Goal: Information Seeking & Learning: Learn about a topic

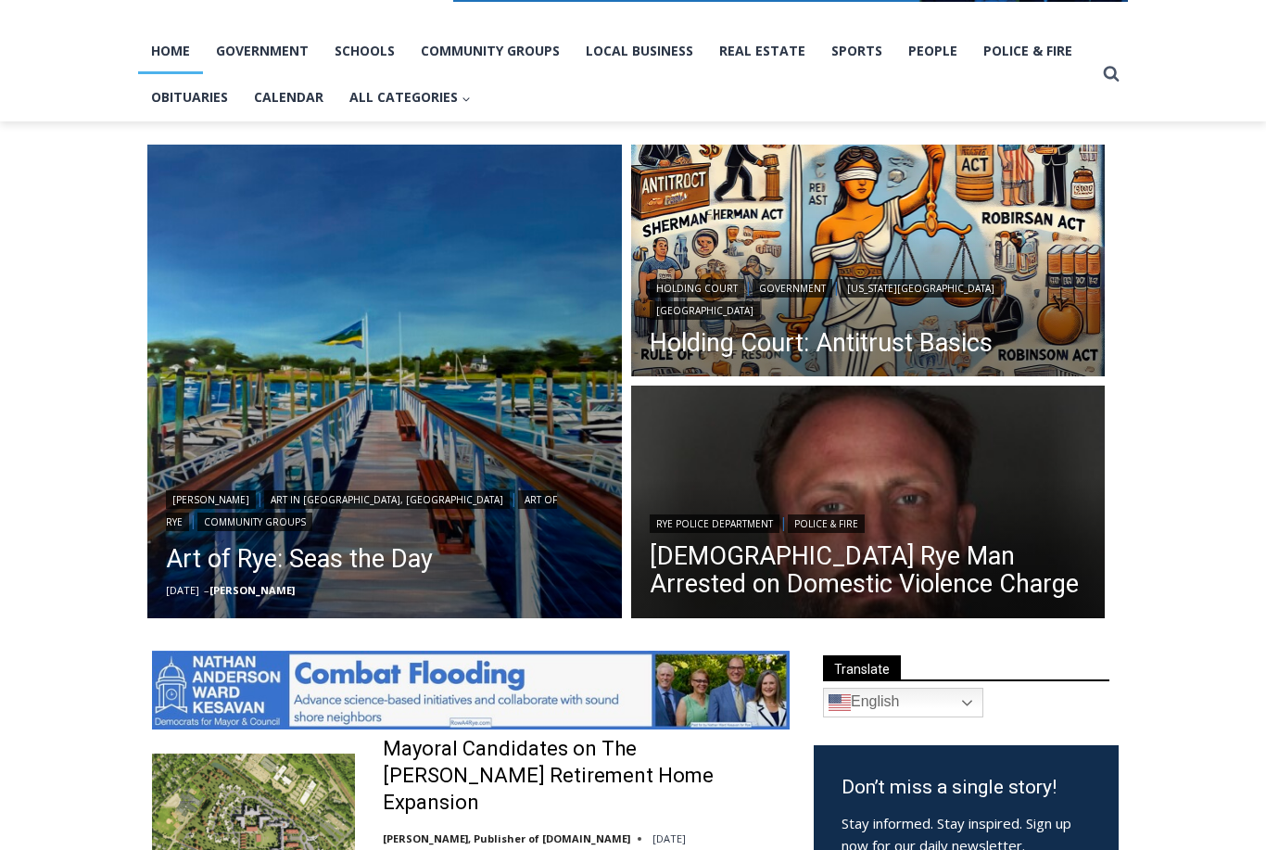
scroll to position [372, 0]
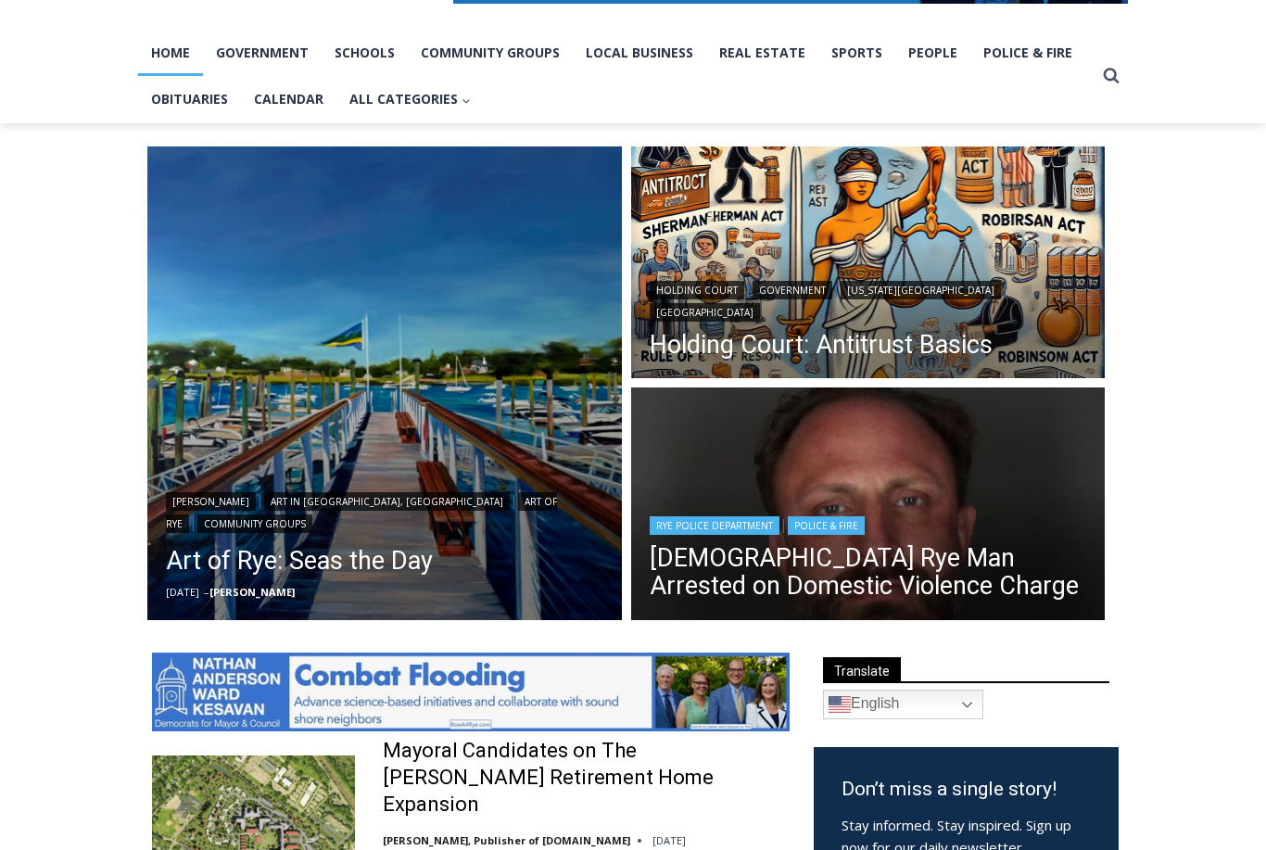
click at [1016, 504] on header "Rye Police Department | Police & Fire 42 Year Old Rye Man Arrested on Domestic …" at bounding box center [868, 558] width 475 height 133
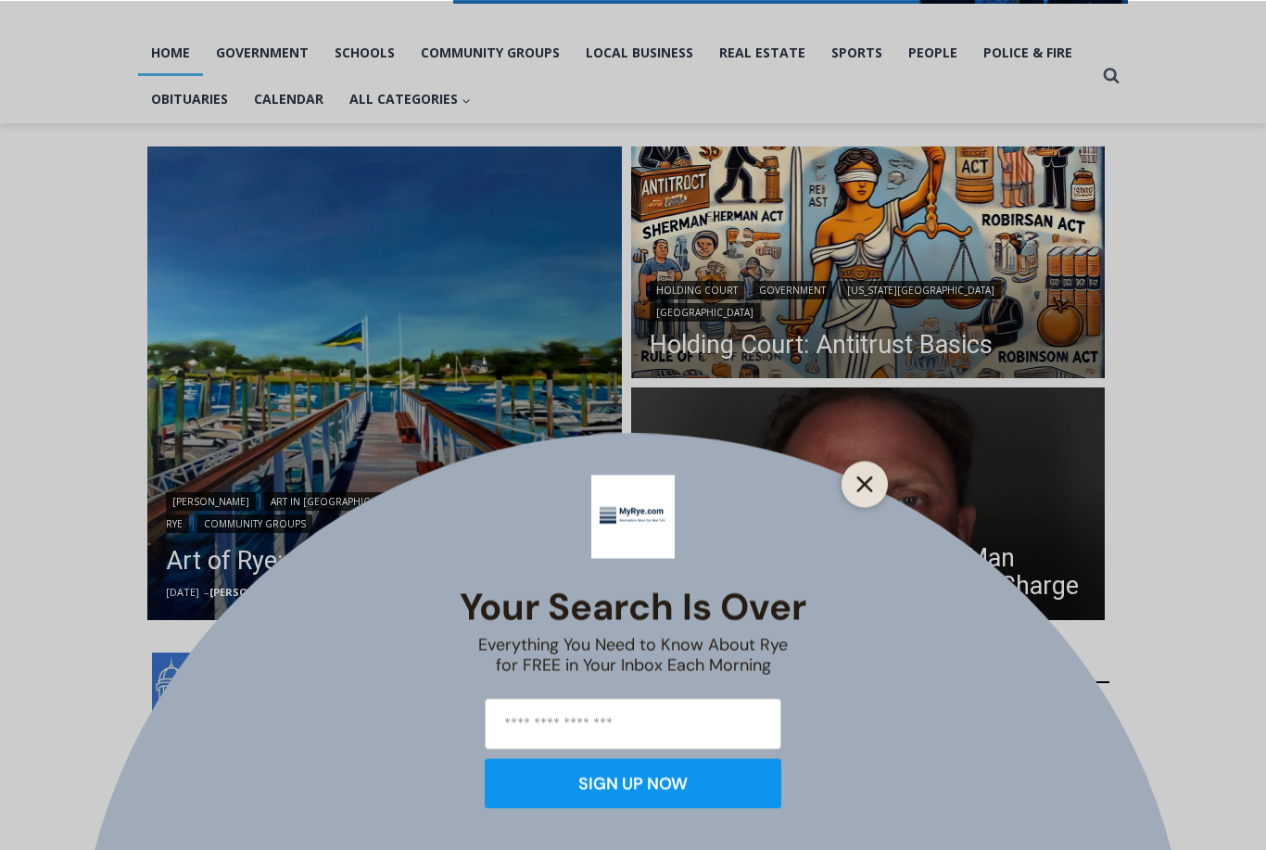
click at [875, 497] on button "Close" at bounding box center [865, 484] width 26 height 26
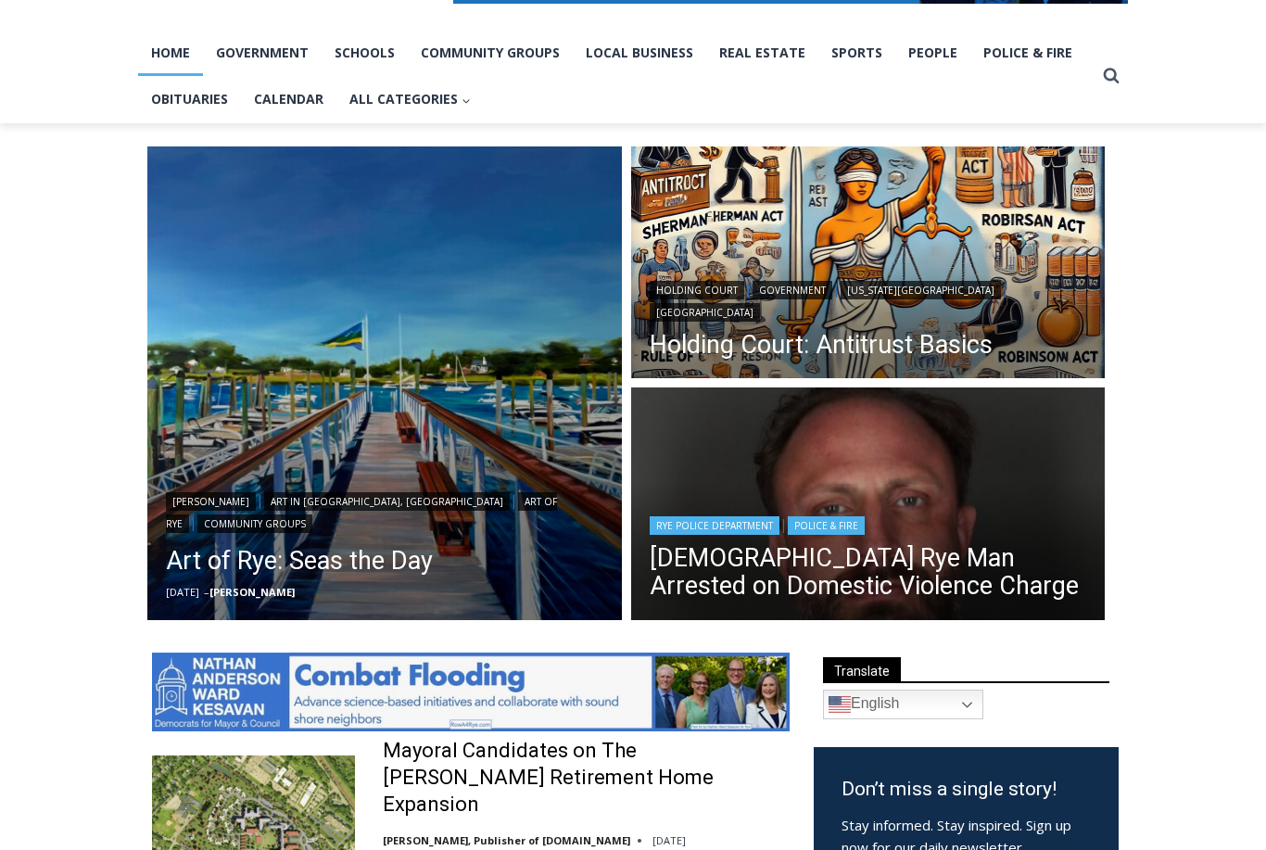
click at [980, 462] on img "Read More 42 Year Old Rye Man Arrested on Domestic Violence Charge" at bounding box center [868, 506] width 475 height 237
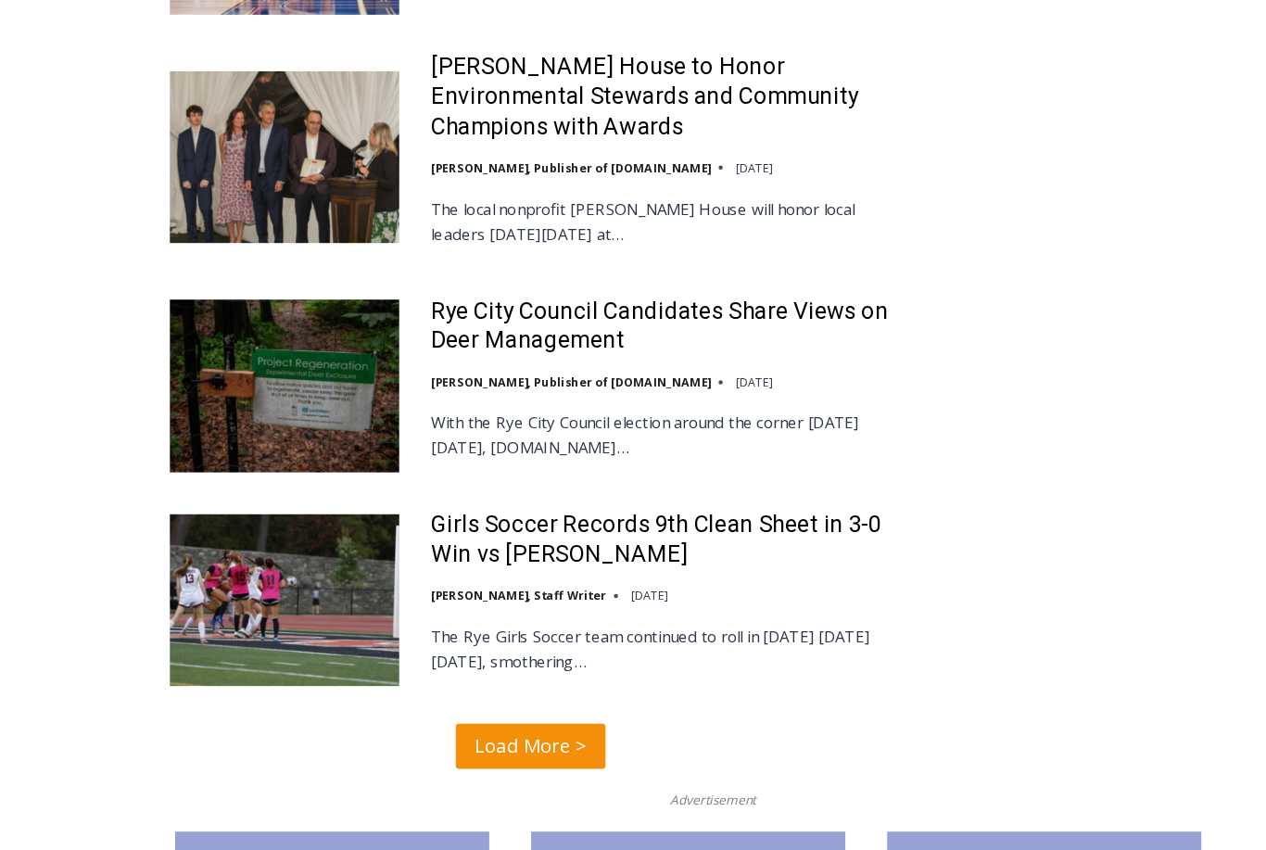
scroll to position [4377, 0]
click at [495, 647] on span "Load More >" at bounding box center [471, 660] width 99 height 27
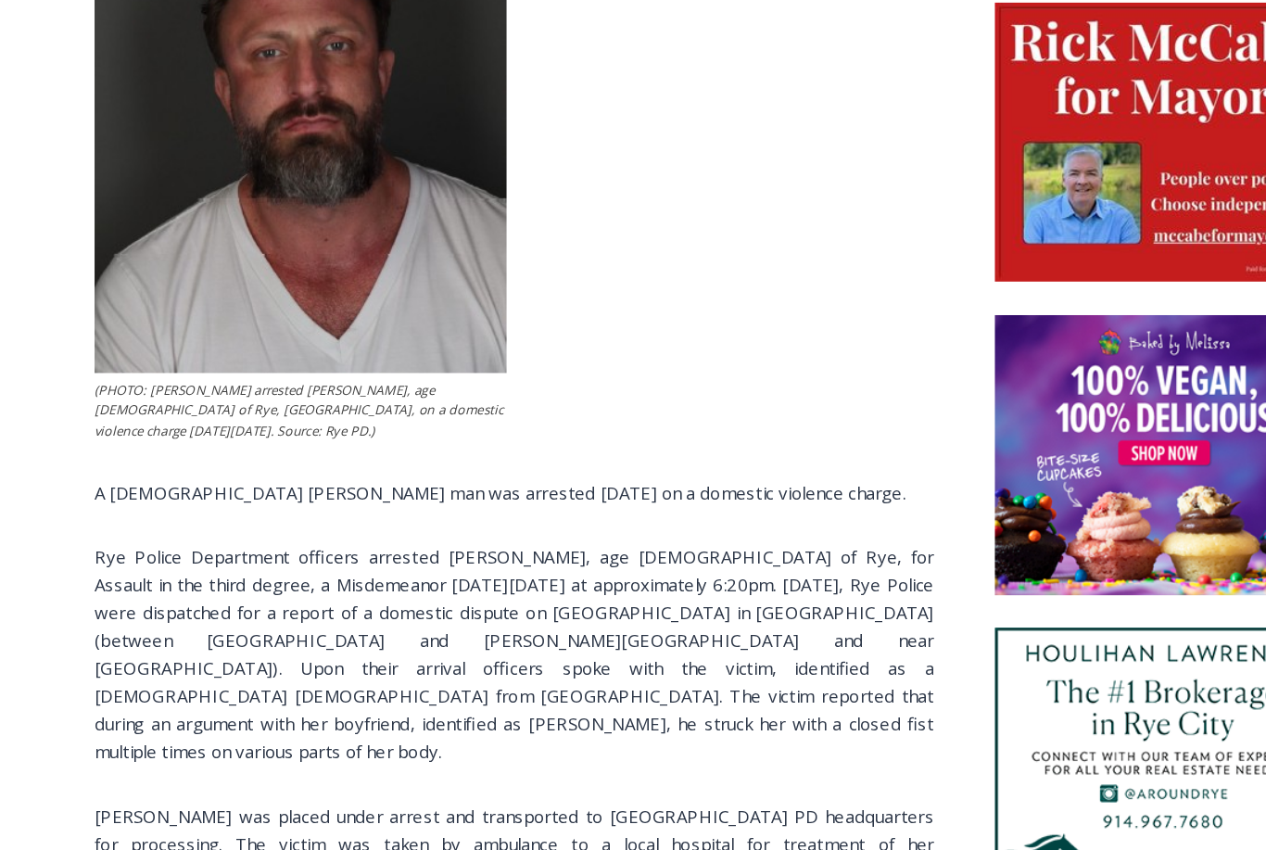
scroll to position [935, 0]
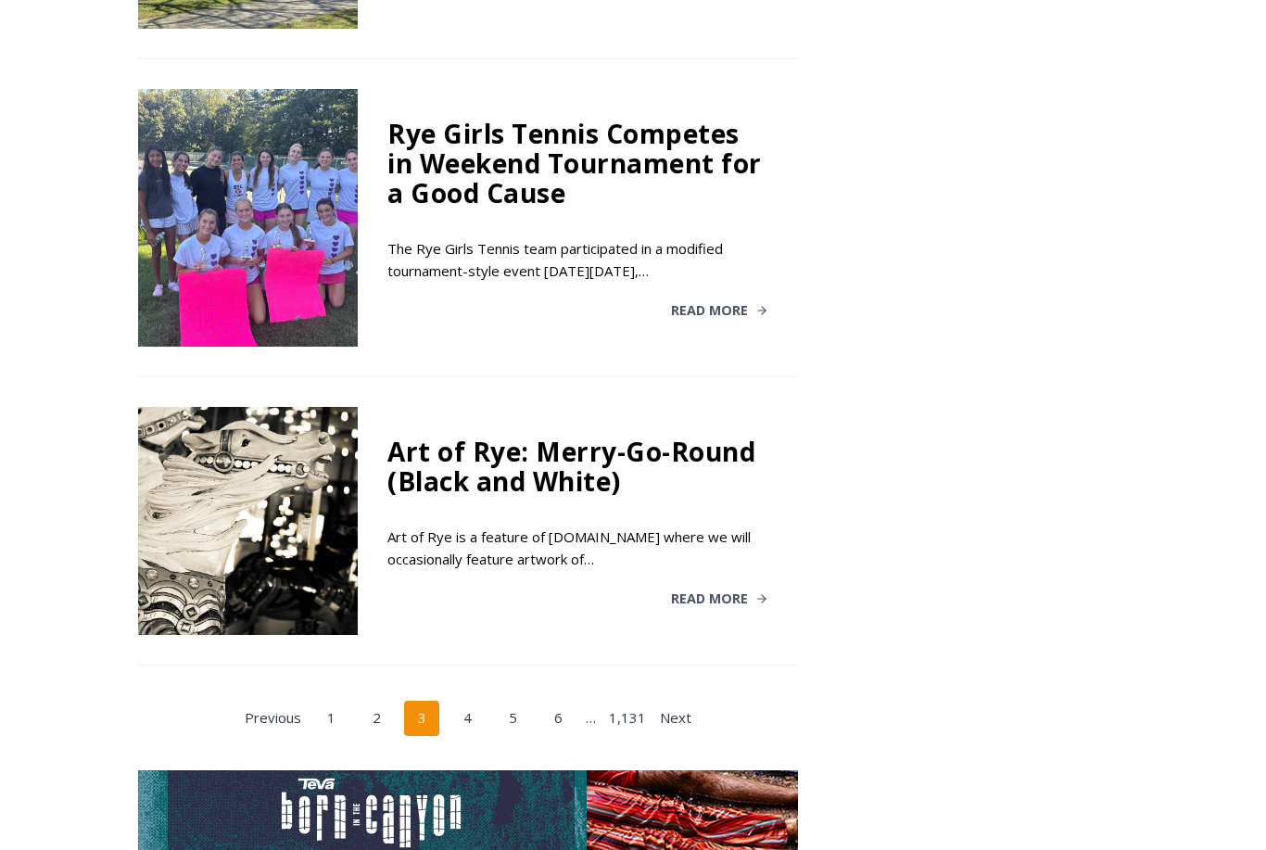
scroll to position [3460, 0]
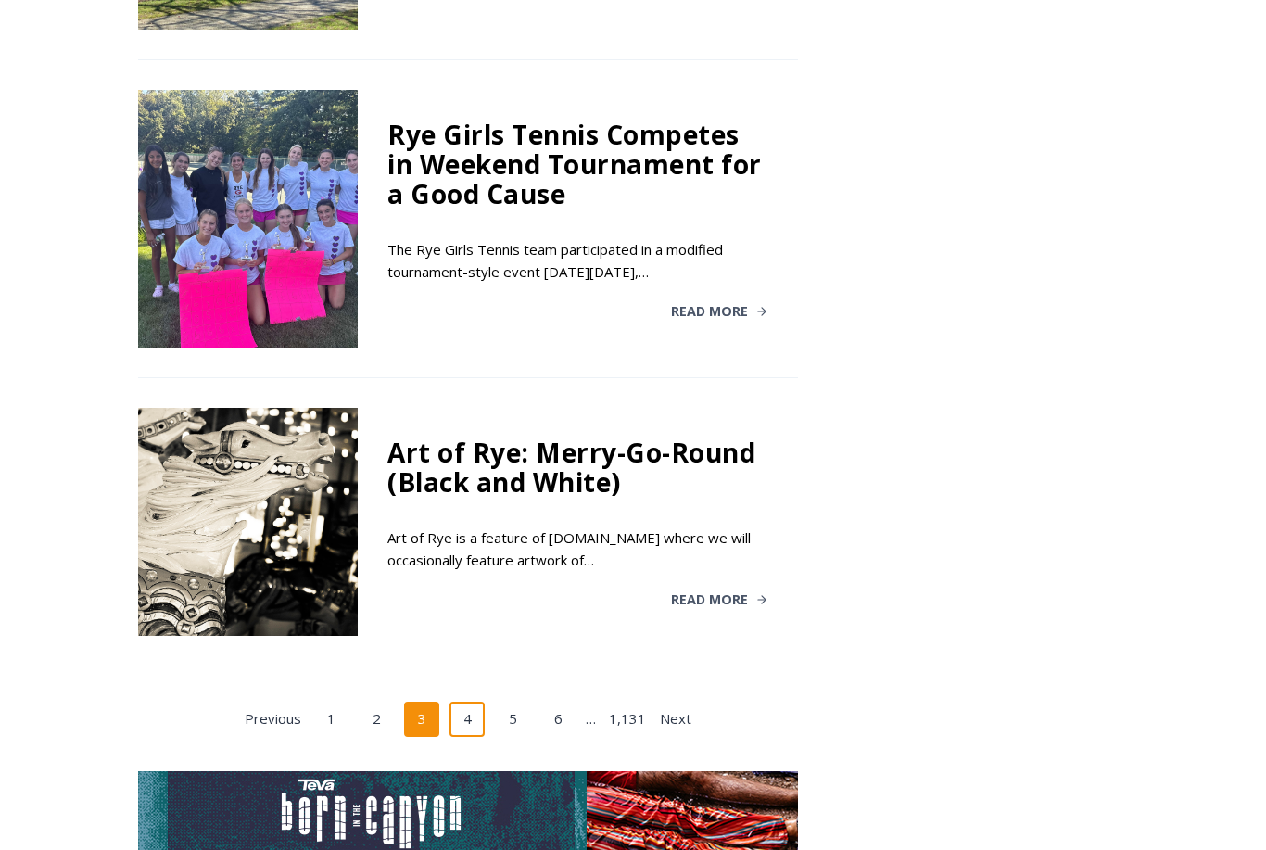
click at [476, 702] on link "4" at bounding box center [467, 719] width 35 height 35
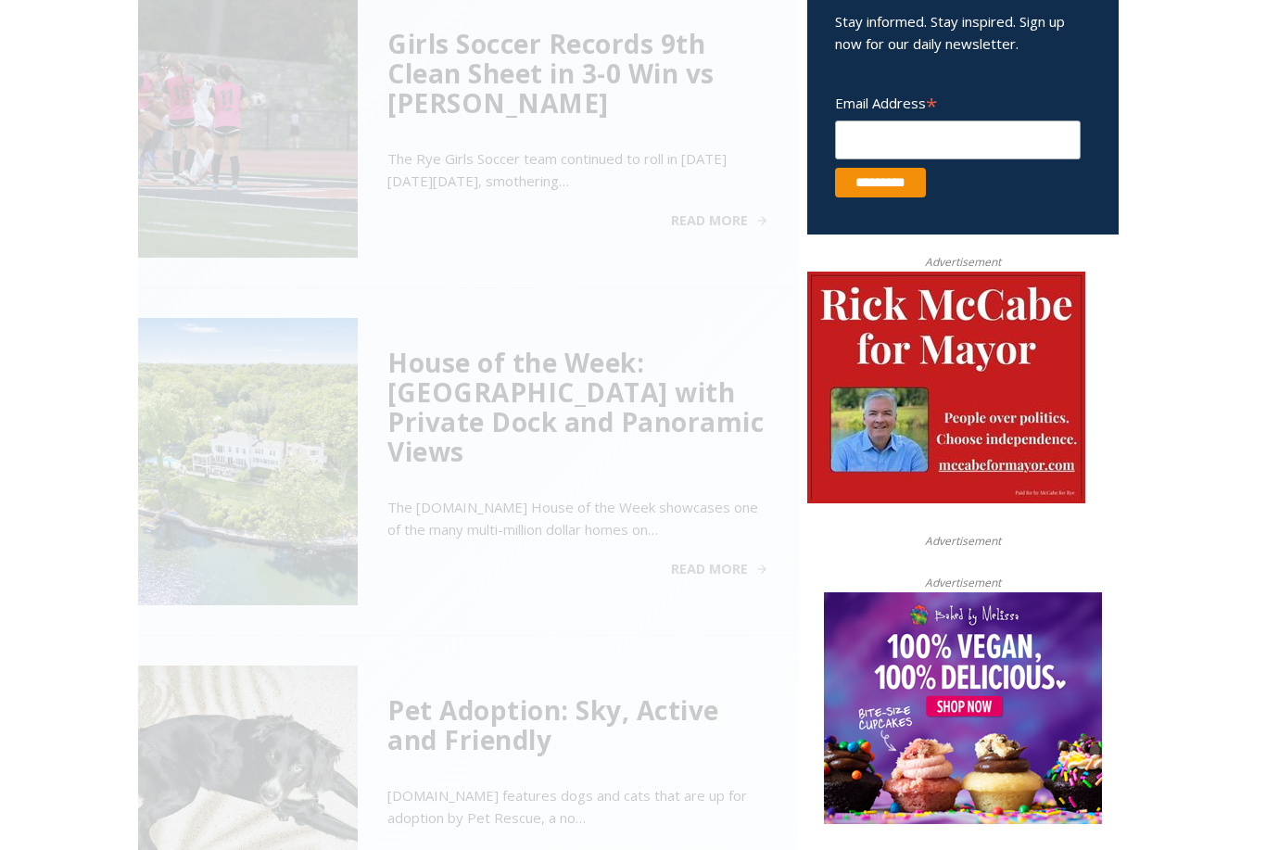
scroll to position [745, 0]
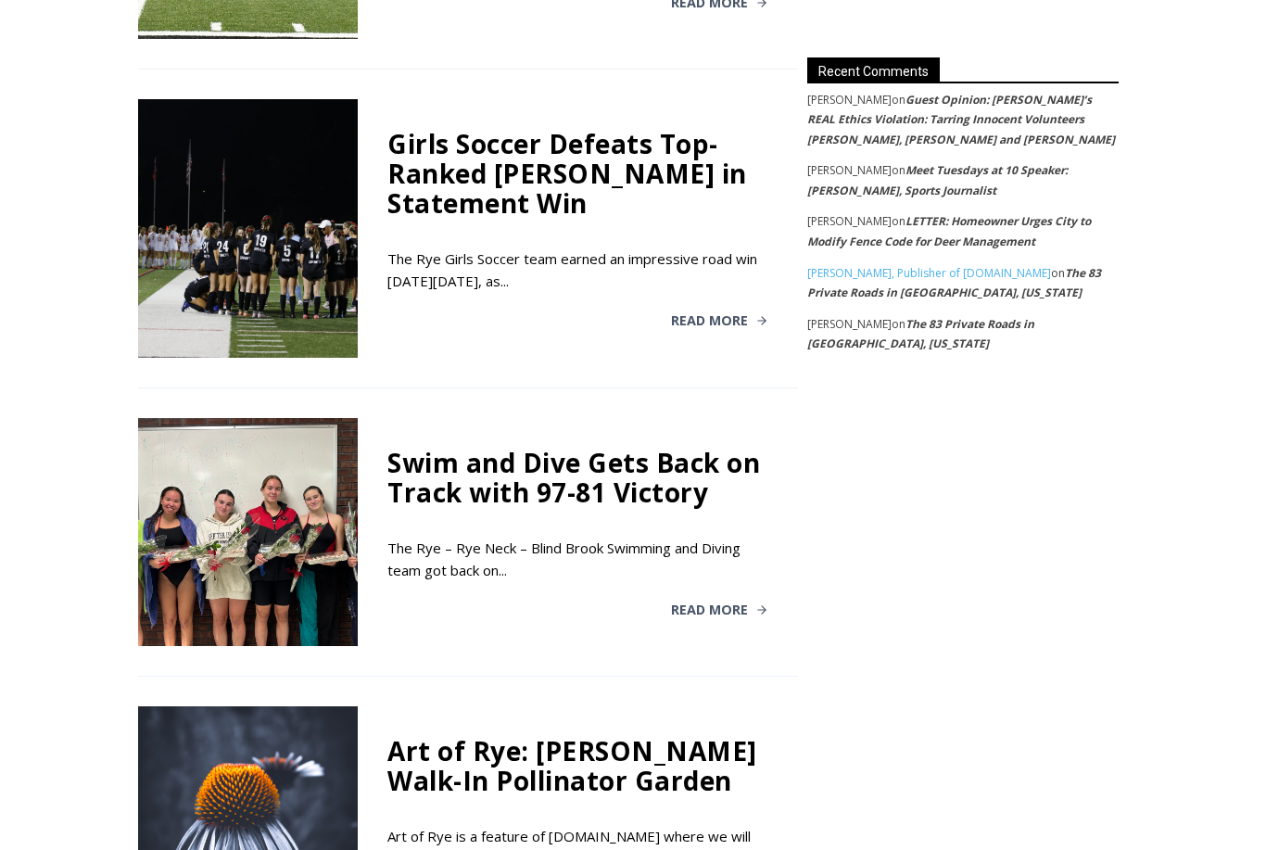
scroll to position [3010, 0]
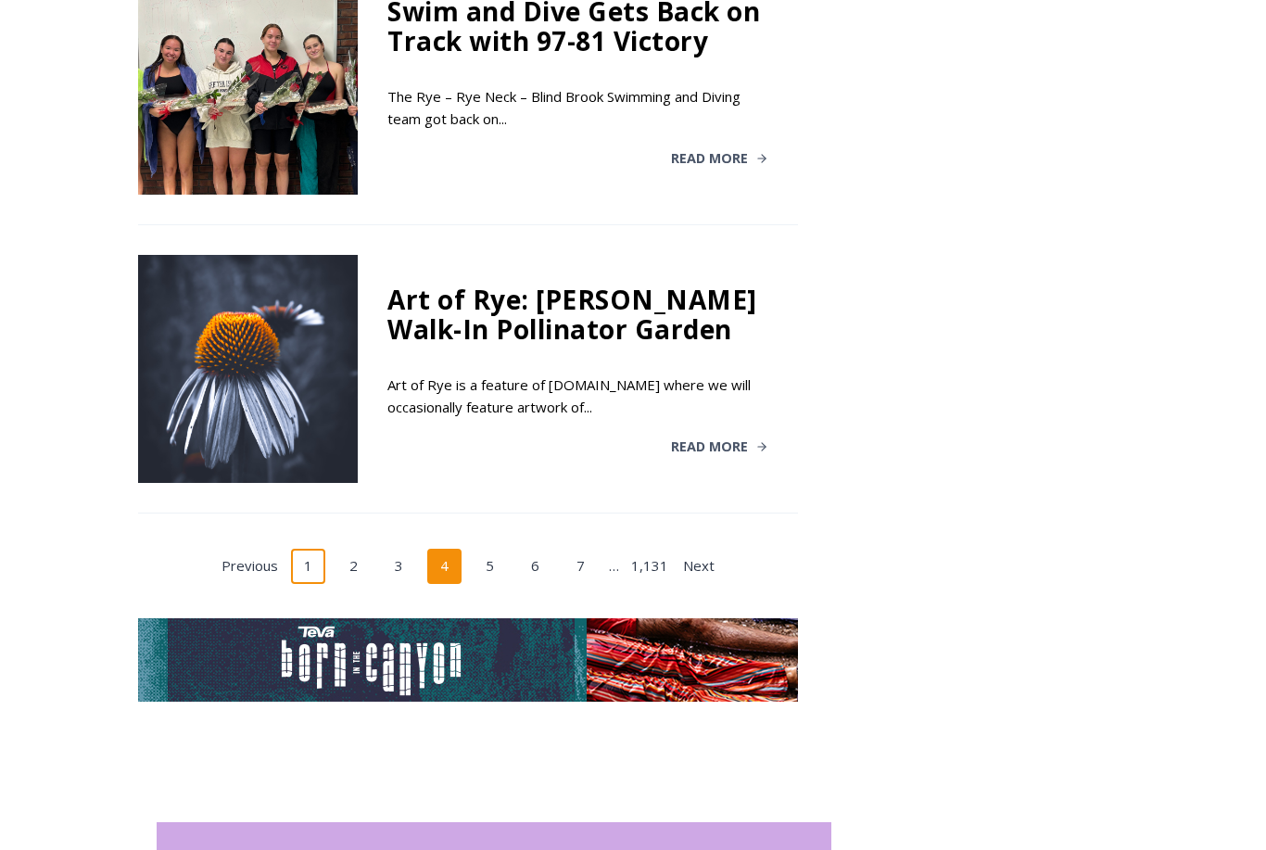
click at [309, 550] on link "1" at bounding box center [308, 567] width 35 height 35
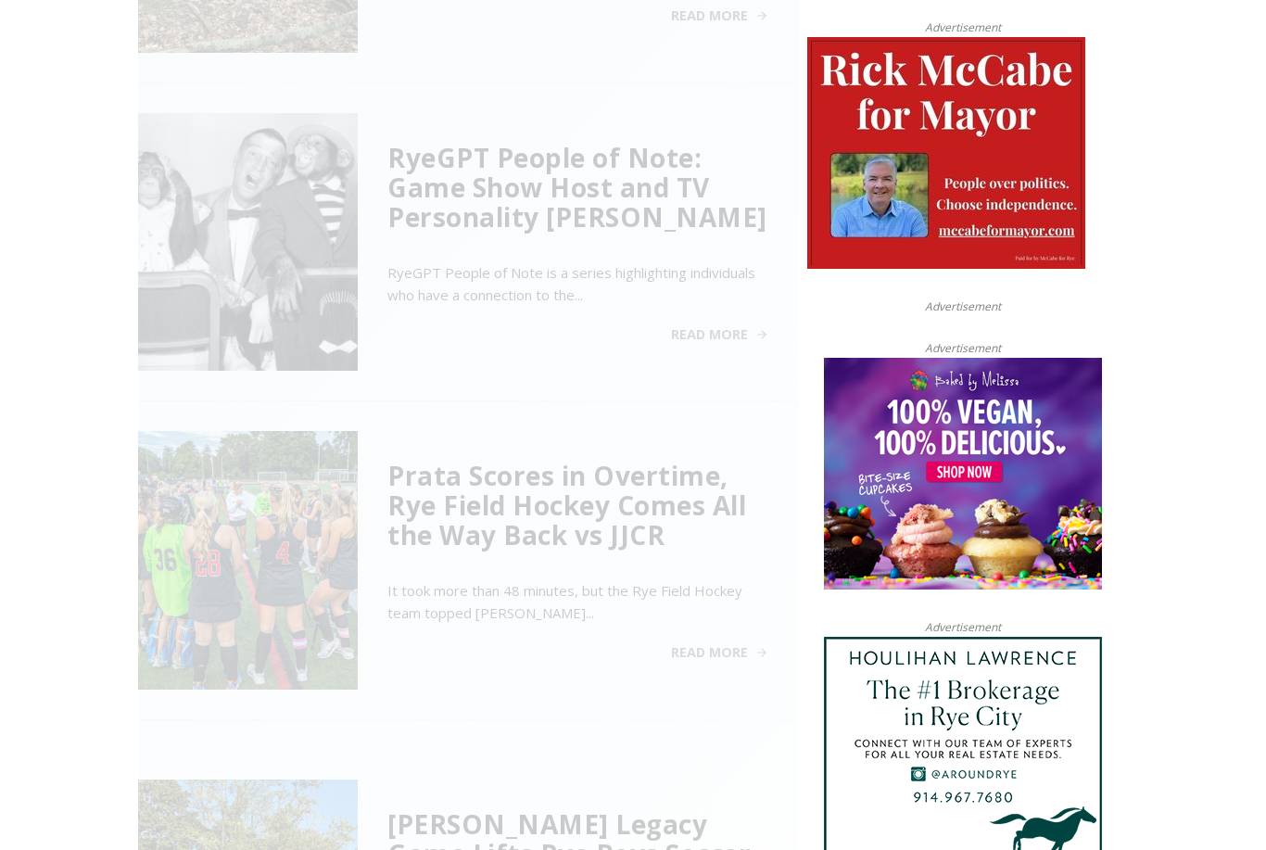
scroll to position [745, 0]
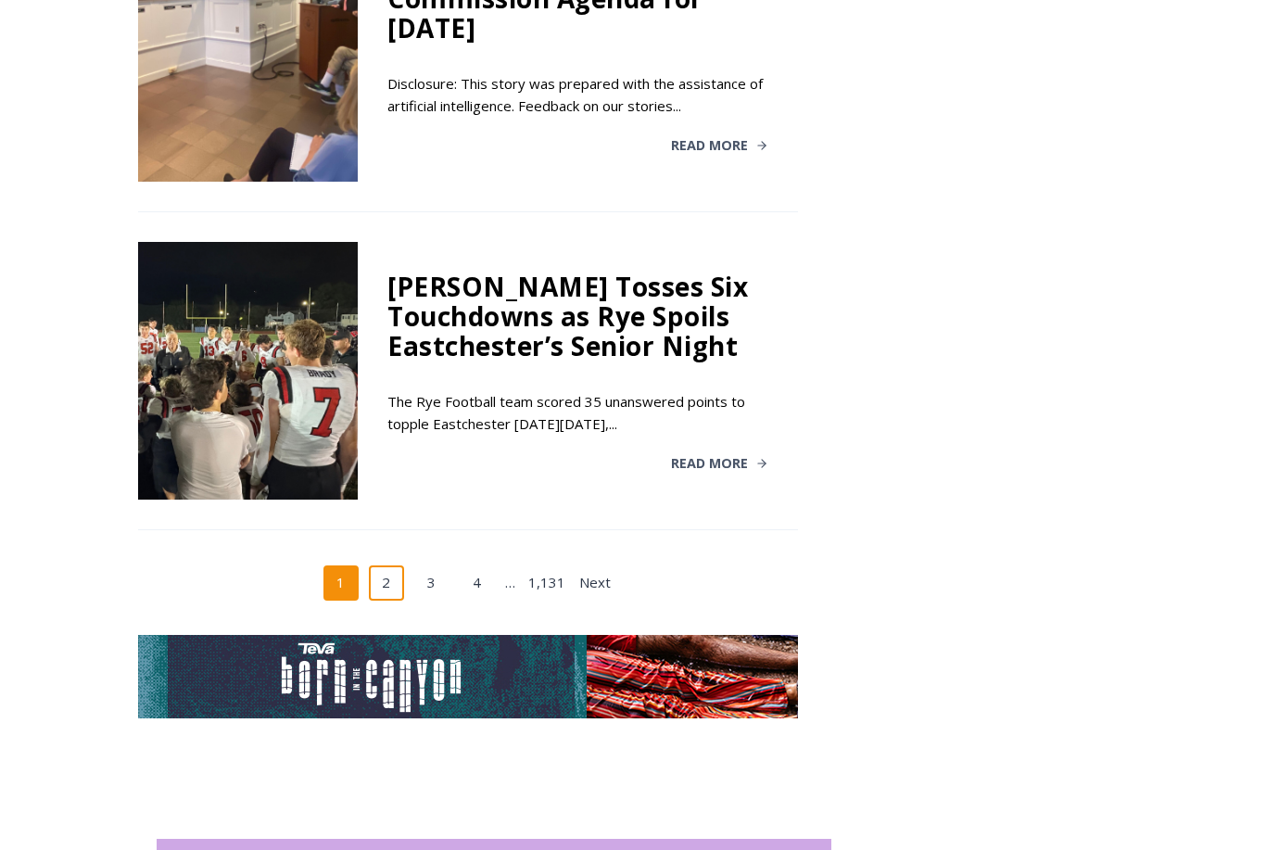
click at [378, 566] on link "2" at bounding box center [386, 583] width 35 height 35
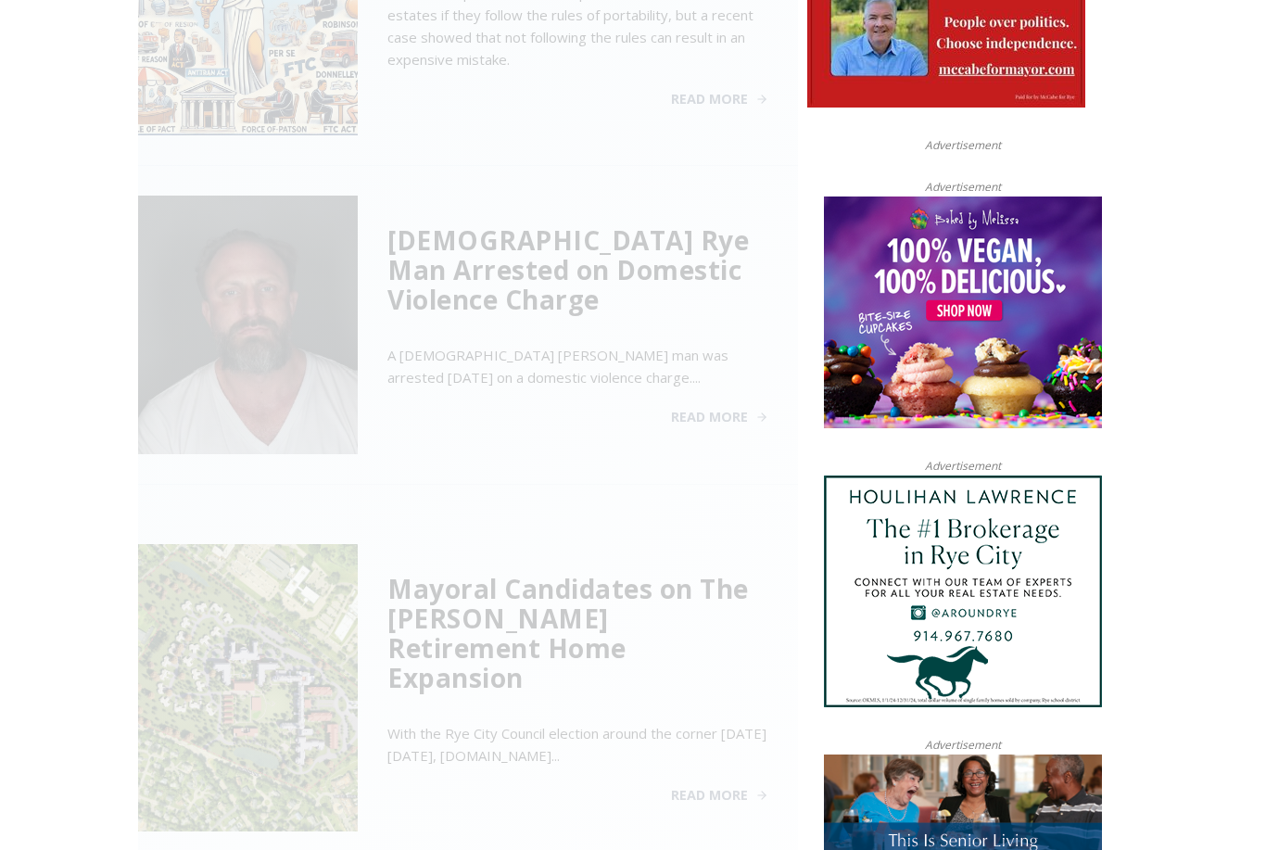
scroll to position [745, 0]
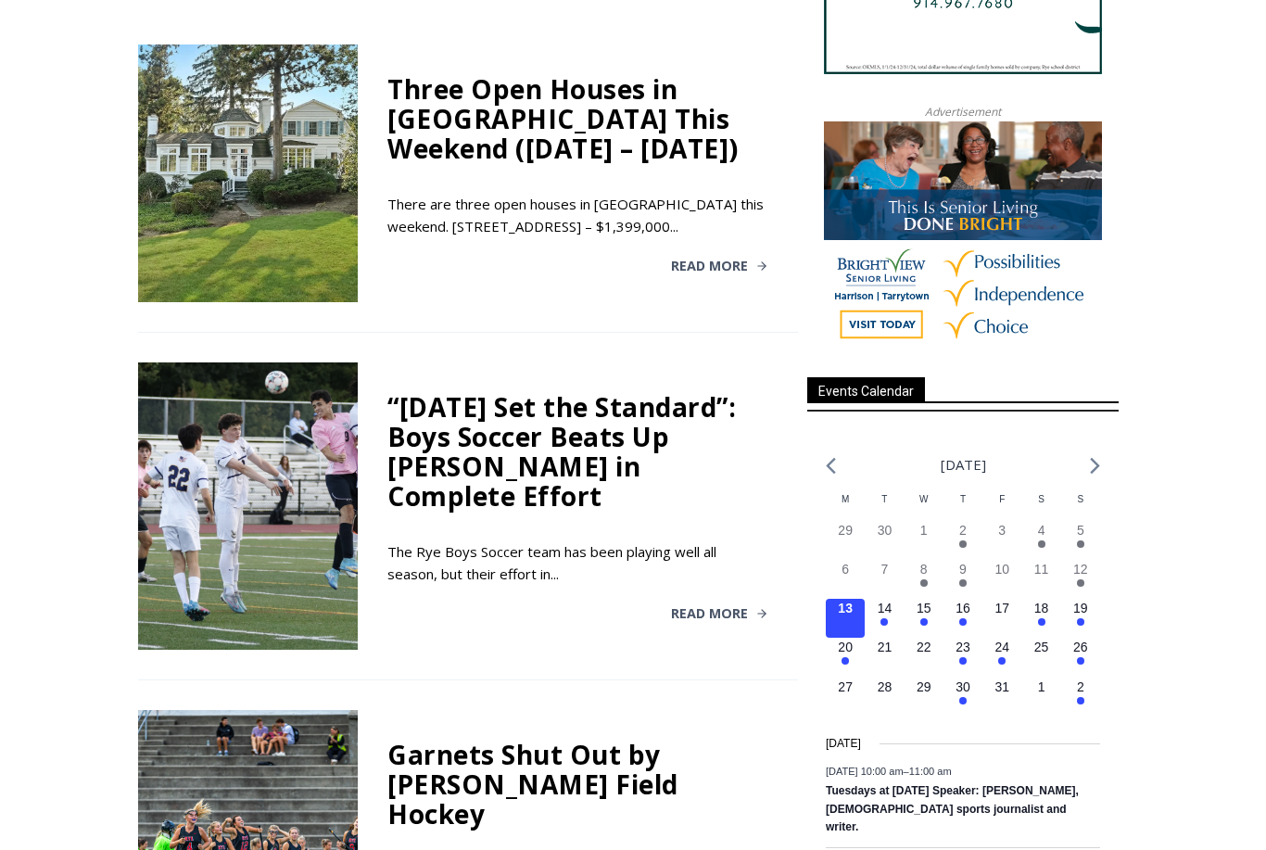
scroll to position [1789, 0]
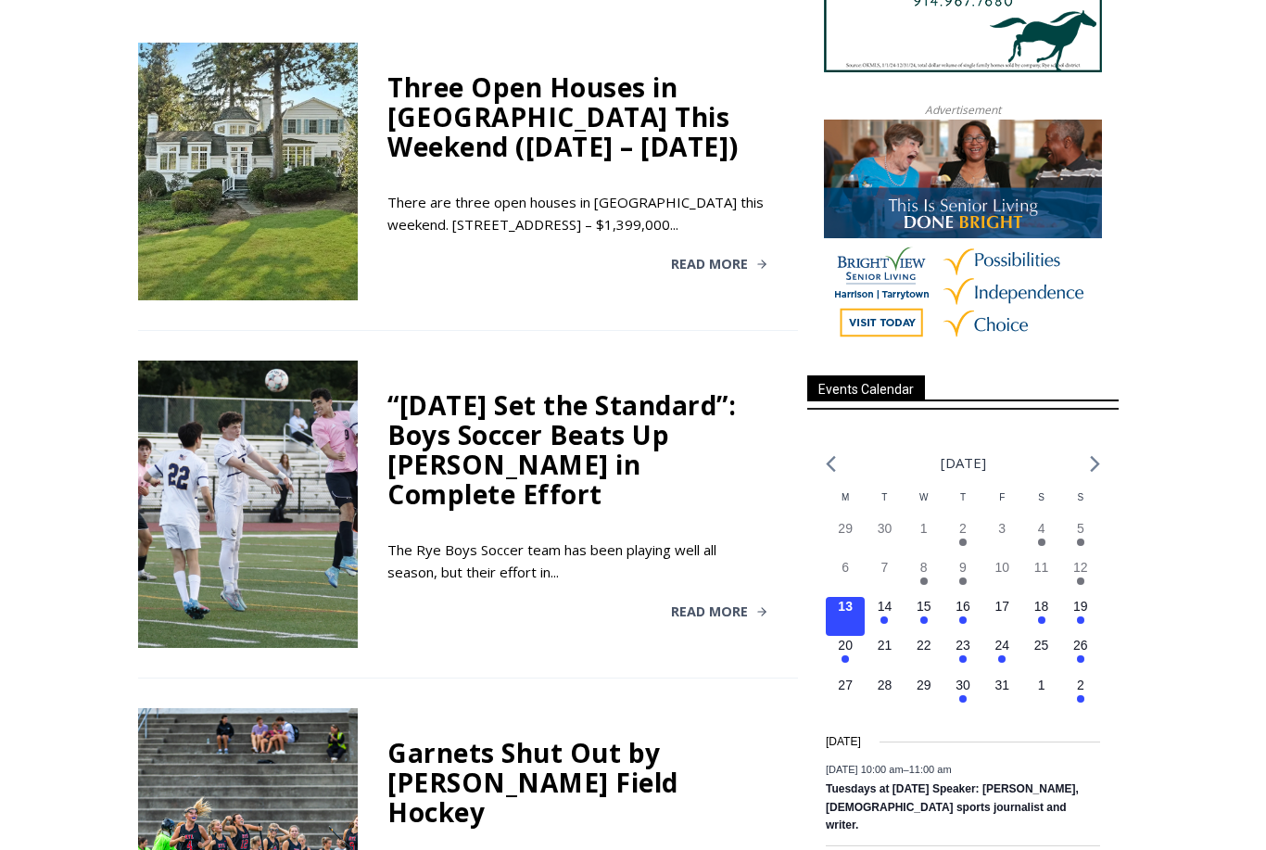
click at [602, 390] on div "“Today Set the Standard”: Boys Soccer Beats Up Pelham in Complete Effort" at bounding box center [578, 449] width 381 height 119
click at [706, 605] on span "Read More" at bounding box center [709, 611] width 77 height 13
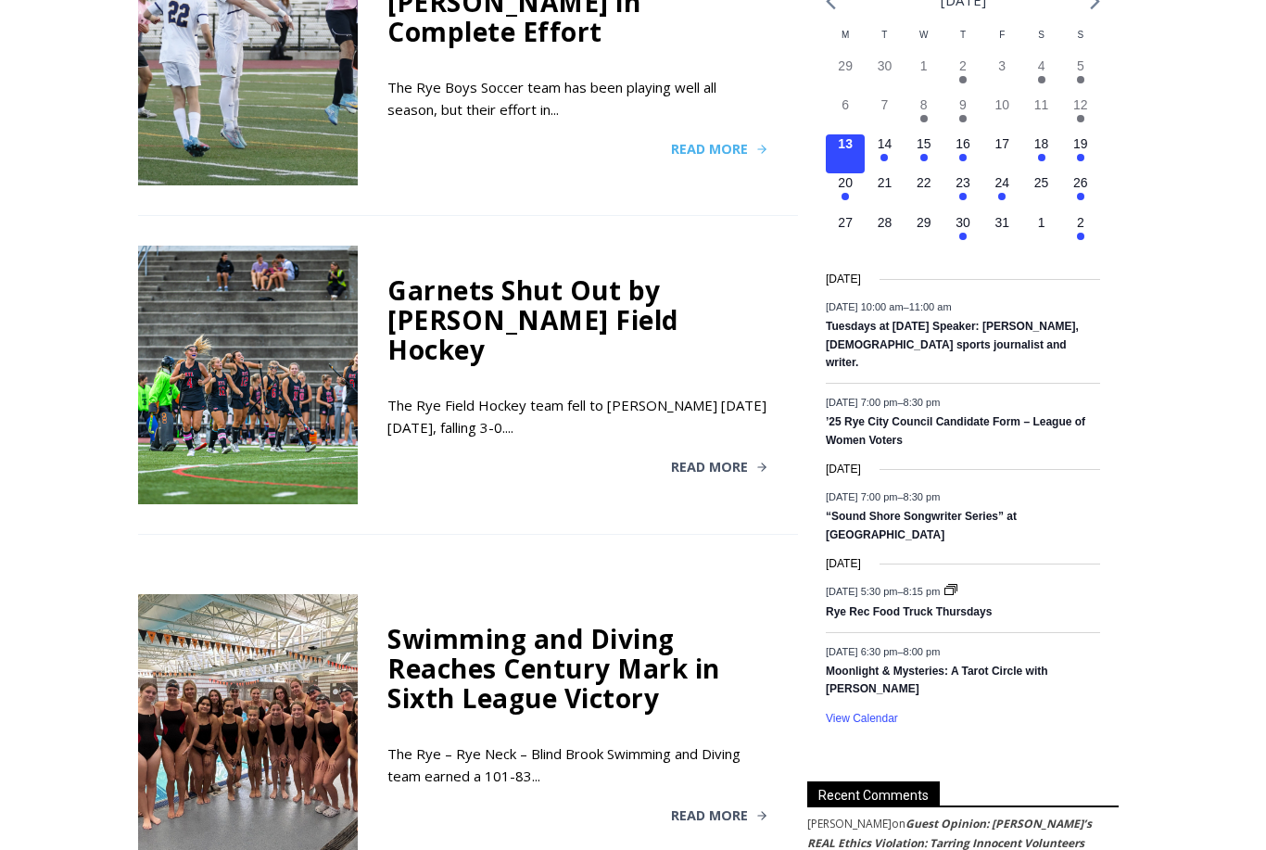
scroll to position [2262, 0]
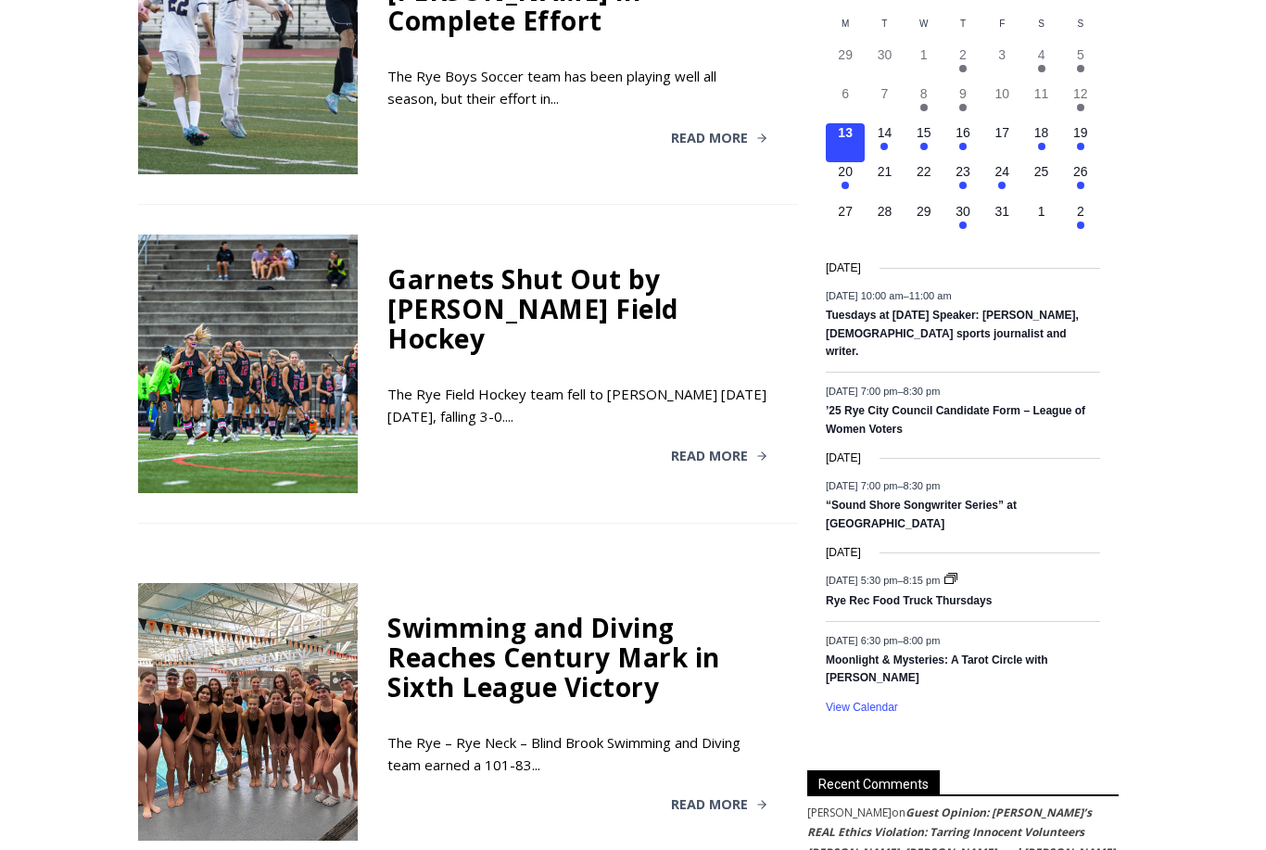
click at [552, 614] on div "Swimming and Diving Reaches Century Mark in Sixth League Victory" at bounding box center [578, 658] width 381 height 89
click at [202, 584] on div at bounding box center [248, 713] width 220 height 258
click at [712, 798] on span "Read More" at bounding box center [709, 804] width 77 height 13
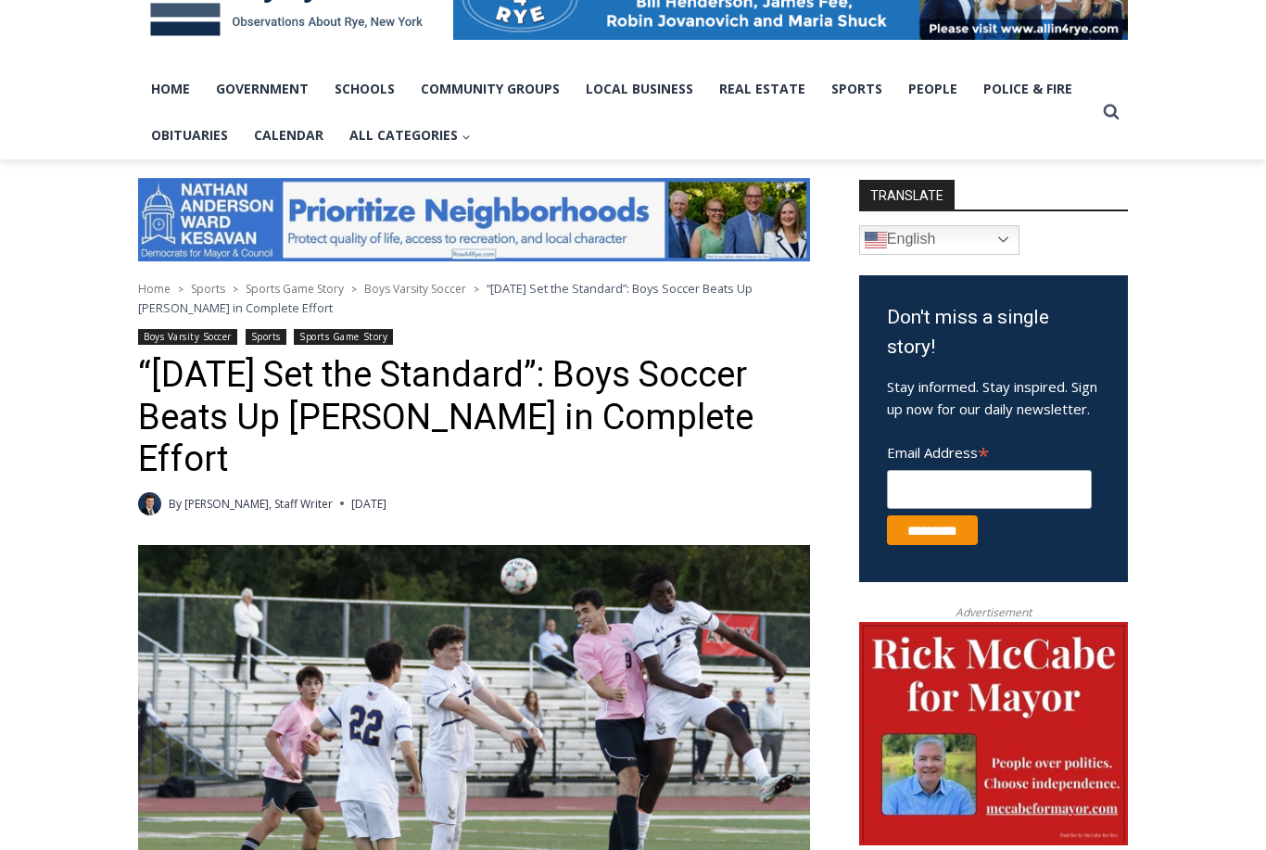
scroll to position [335, 0]
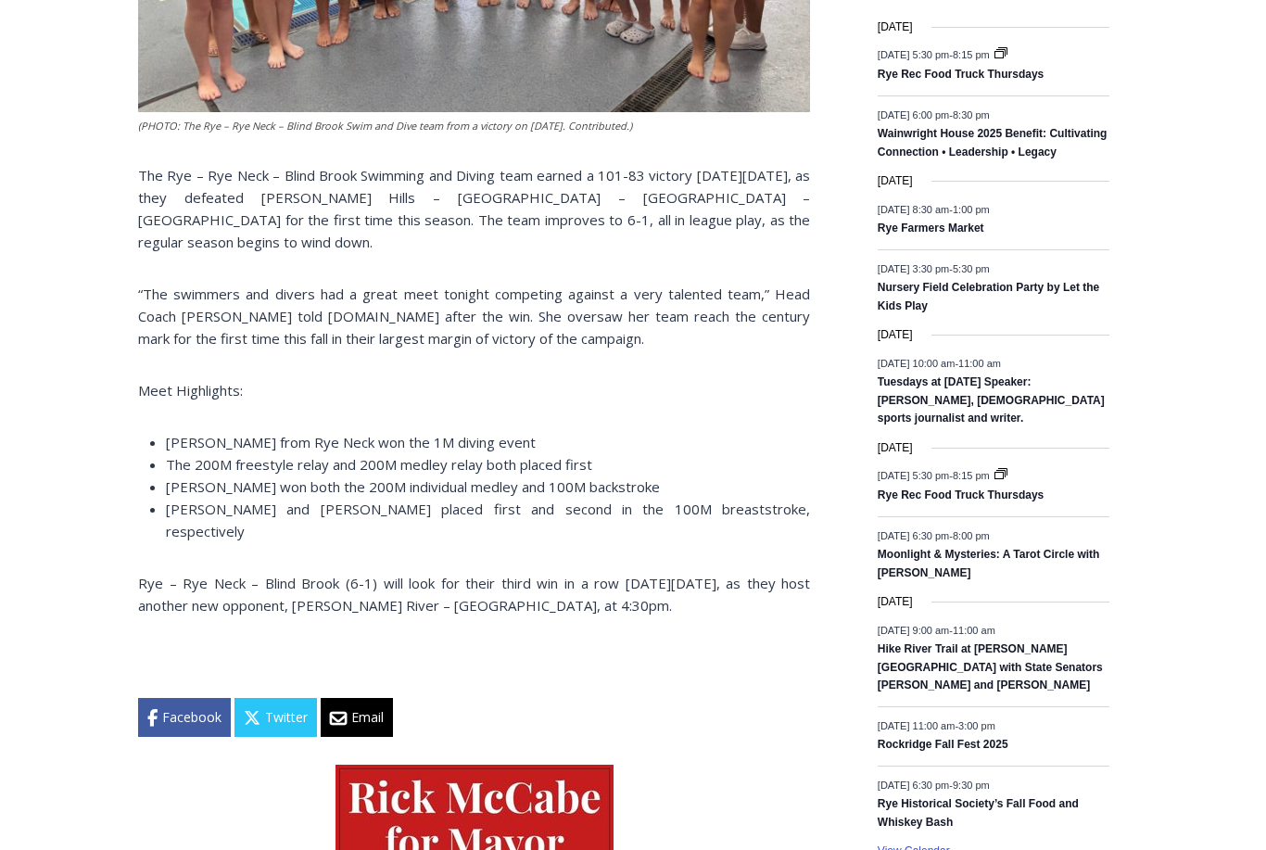
scroll to position [1413, 0]
